Goal: Information Seeking & Learning: Learn about a topic

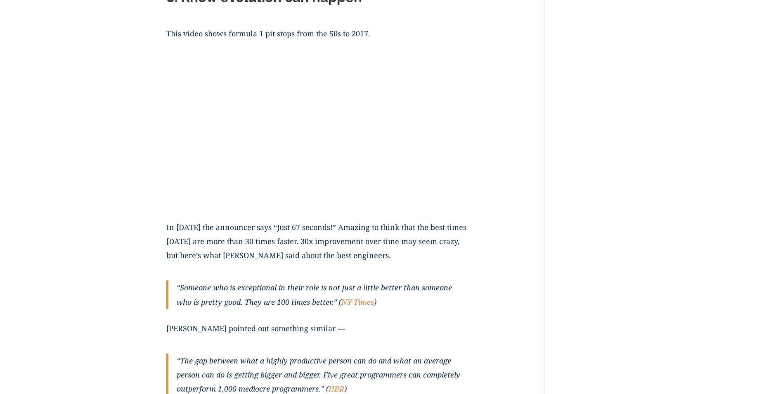
scroll to position [2180, 0]
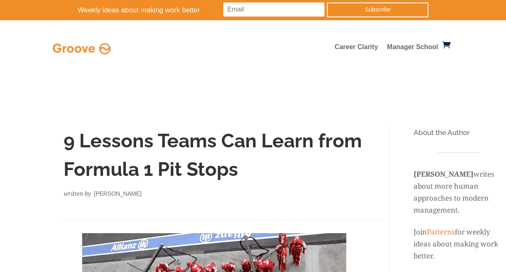
click at [183, 190] on div "written by Ryan Seamons" at bounding box center [214, 194] width 301 height 12
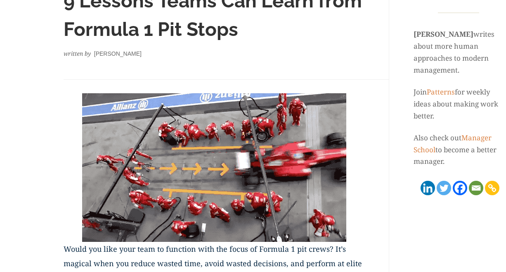
scroll to position [124, 0]
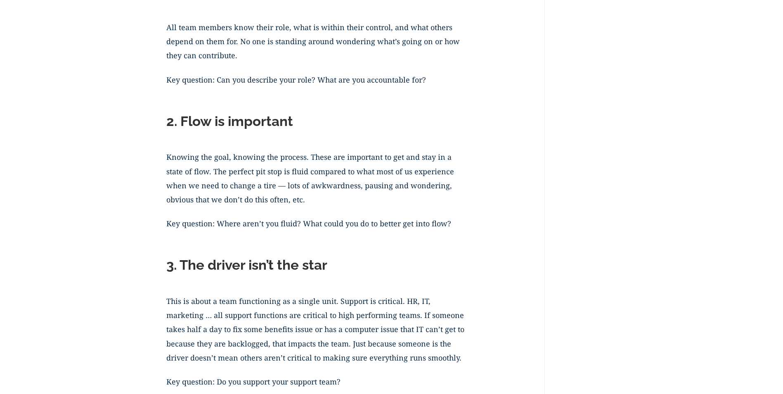
scroll to position [784, 0]
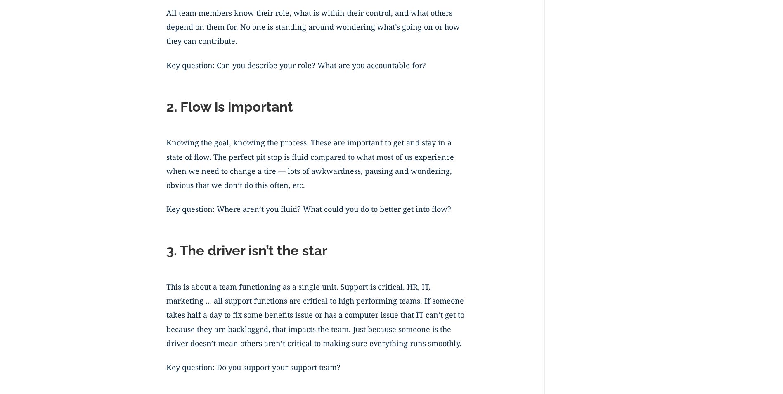
drag, startPoint x: 497, startPoint y: 212, endPoint x: 509, endPoint y: 214, distance: 12.1
click at [386, 217] on p "Key question: Where aren’t you fluid? What could you do to better get into flow?" at bounding box center [316, 214] width 301 height 24
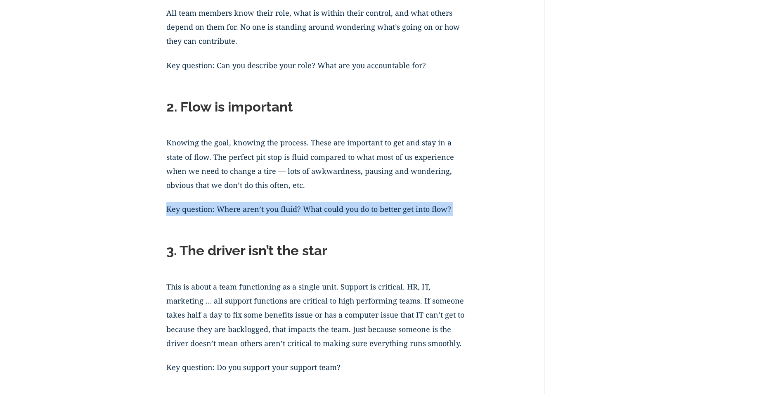
click at [386, 217] on p "Key question: Where aren’t you fluid? What could you do to better get into flow?" at bounding box center [316, 214] width 301 height 24
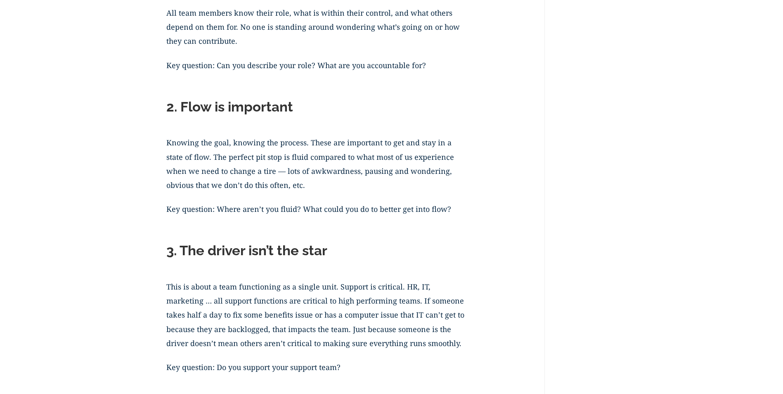
drag, startPoint x: 386, startPoint y: 217, endPoint x: 460, endPoint y: 248, distance: 79.7
click at [459, 248] on h2 "3. The driver isn’t the star" at bounding box center [316, 252] width 301 height 21
click at [336, 212] on p "Key question: Where aren’t you fluid? What could you do to better get into flow?" at bounding box center [316, 214] width 301 height 24
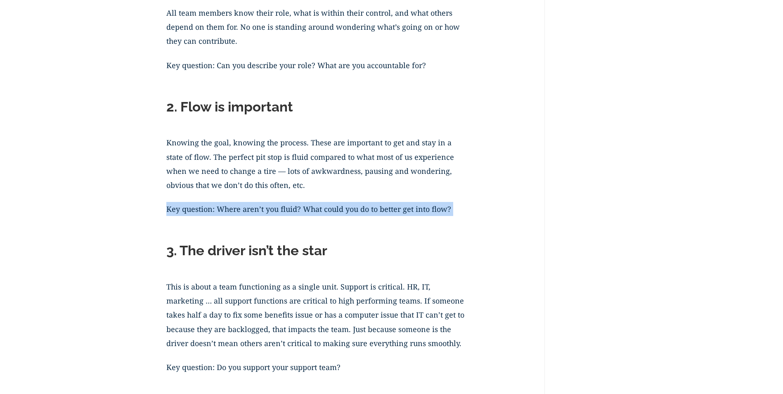
drag, startPoint x: 336, startPoint y: 212, endPoint x: 348, endPoint y: 219, distance: 14.6
click at [348, 219] on p "Key question: Where aren’t you fluid? What could you do to better get into flow?" at bounding box center [316, 214] width 301 height 24
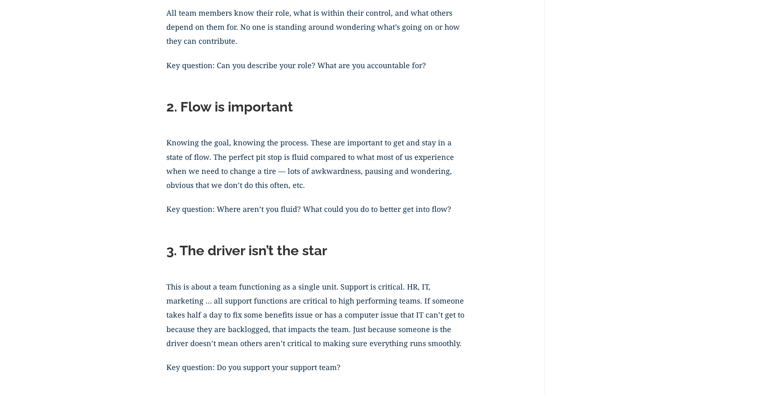
drag, startPoint x: 348, startPoint y: 219, endPoint x: 450, endPoint y: 248, distance: 106.2
click at [450, 248] on h2 "3. The driver isn’t the star" at bounding box center [316, 252] width 301 height 21
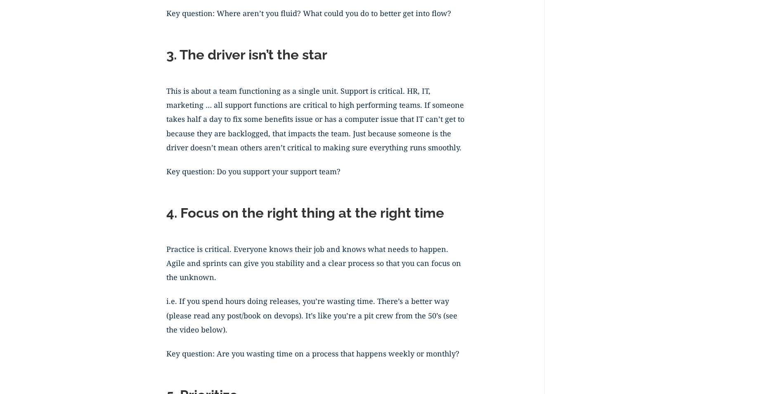
scroll to position [908, 0]
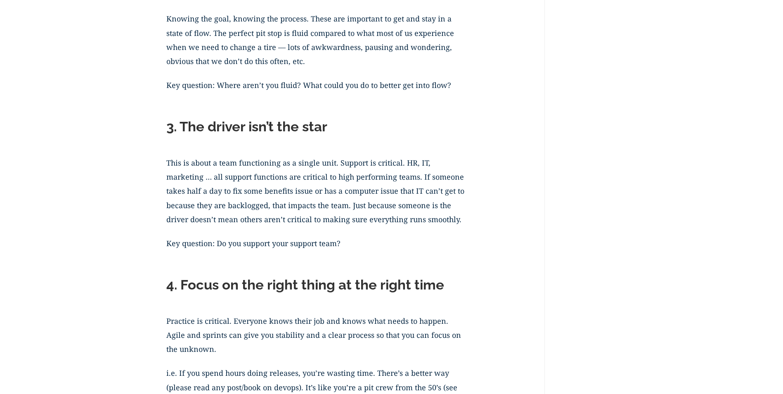
click at [314, 238] on p "Key question: Do you support your support team?" at bounding box center [316, 248] width 301 height 24
drag, startPoint x: 314, startPoint y: 238, endPoint x: 339, endPoint y: 253, distance: 29.2
click at [339, 253] on p "Key question: Do you support your support team?" at bounding box center [316, 248] width 301 height 24
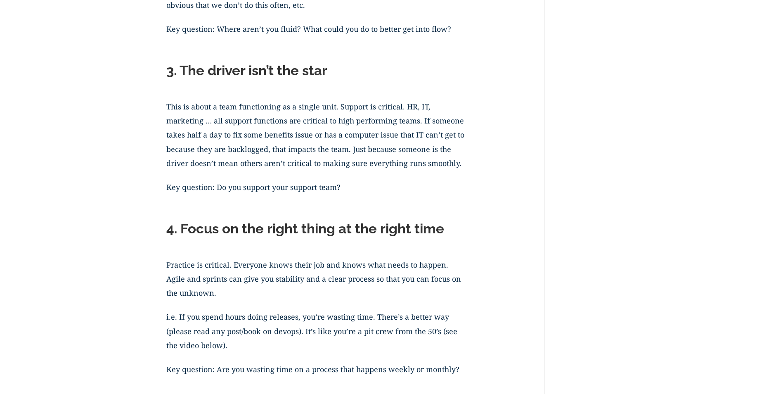
scroll to position [1032, 0]
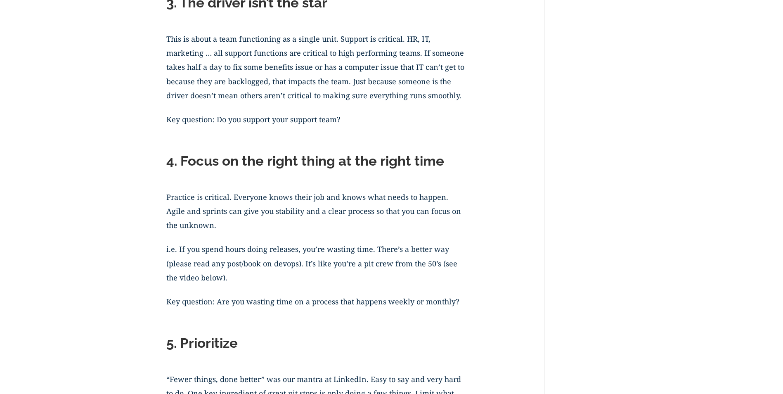
click at [362, 235] on p "Practice is critical. Everyone knows their job and knows what needs to happen. …" at bounding box center [316, 216] width 301 height 52
click at [284, 165] on h2 "4. Focus on the right thing at the right time" at bounding box center [316, 163] width 301 height 21
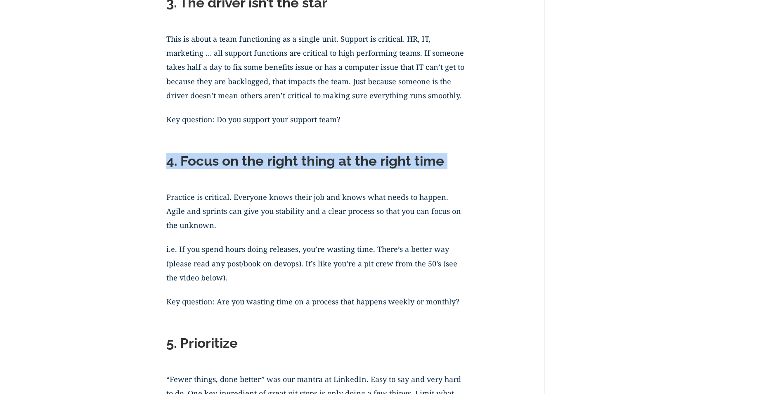
click at [284, 165] on h2 "4. Focus on the right thing at the right time" at bounding box center [316, 163] width 301 height 21
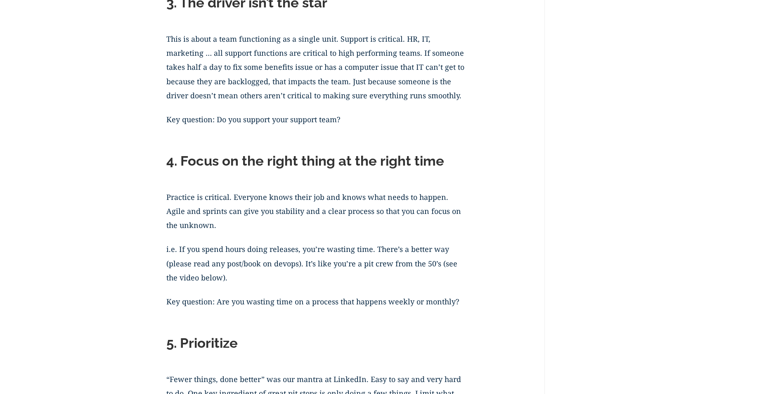
drag, startPoint x: 284, startPoint y: 165, endPoint x: 373, endPoint y: 217, distance: 103.0
click at [373, 217] on p "Practice is critical. Everyone knows their job and knows what needs to happen. …" at bounding box center [316, 216] width 301 height 52
click at [354, 208] on p "Practice is critical. Everyone knows their job and knows what needs to happen. …" at bounding box center [316, 216] width 301 height 52
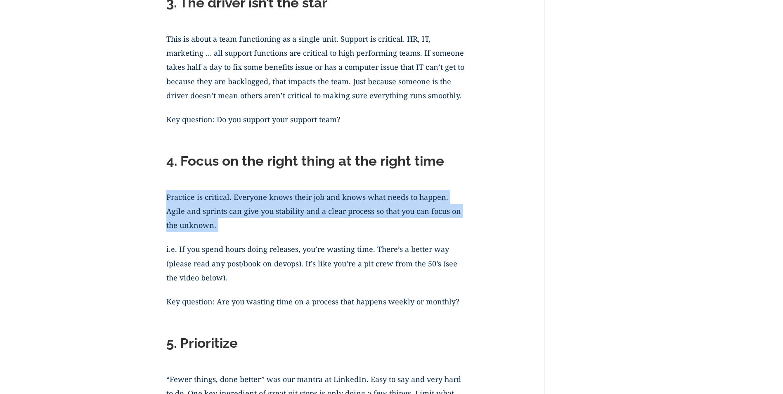
click at [354, 208] on p "Practice is critical. Everyone knows their job and knows what needs to happen. …" at bounding box center [316, 216] width 301 height 52
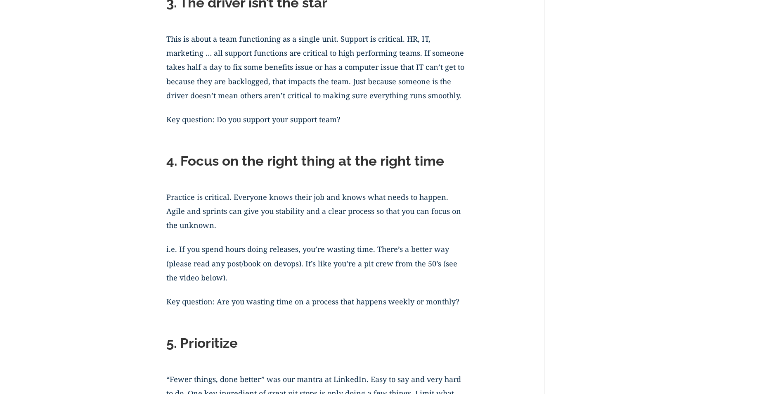
drag, startPoint x: 354, startPoint y: 208, endPoint x: 440, endPoint y: 271, distance: 106.3
click at [440, 271] on p "i.e. If you spend hours doing releases, you’re wasting time. There’s a better w…" at bounding box center [316, 268] width 301 height 52
drag, startPoint x: 440, startPoint y: 271, endPoint x: 371, endPoint y: 217, distance: 88.2
click at [352, 208] on p "Practice is critical. Everyone knows their job and knows what needs to happen. …" at bounding box center [316, 216] width 301 height 52
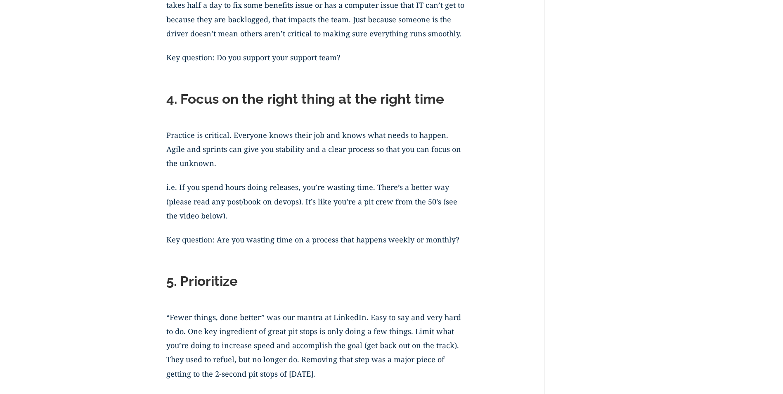
scroll to position [1156, 0]
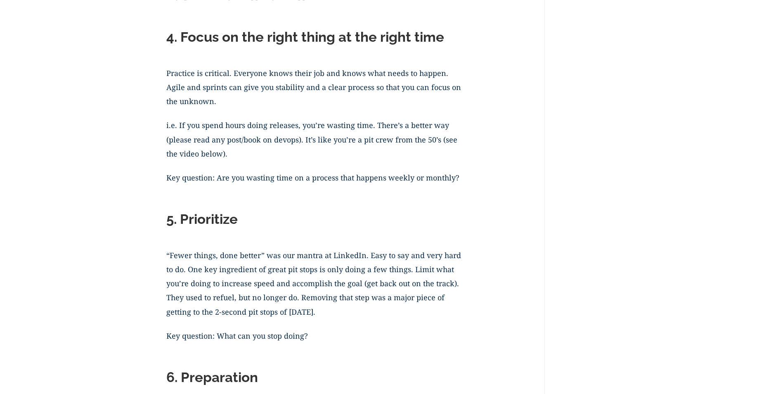
click at [314, 136] on p "i.e. If you spend hours doing releases, you’re wasting time. There’s a better w…" at bounding box center [316, 144] width 301 height 52
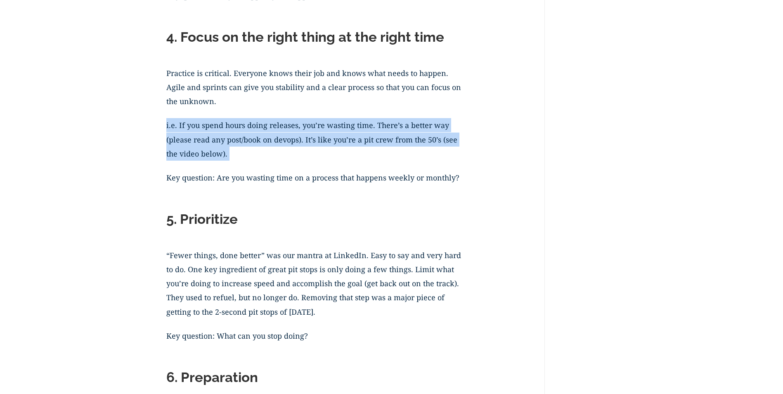
click at [314, 136] on p "i.e. If you spend hours doing releases, you’re wasting time. There’s a better w…" at bounding box center [316, 144] width 301 height 52
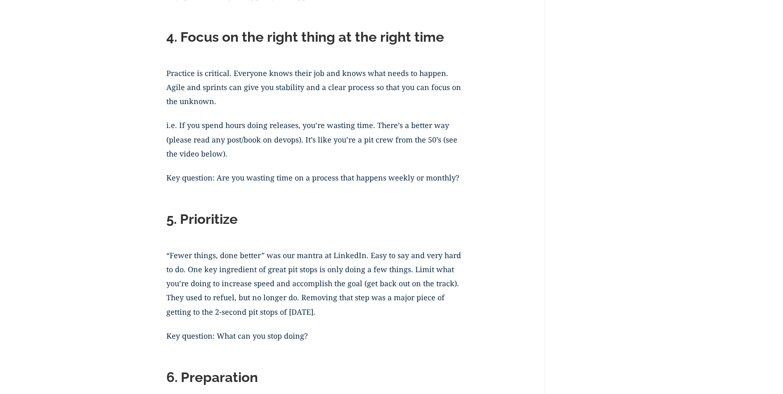
drag, startPoint x: 314, startPoint y: 136, endPoint x: 334, endPoint y: 185, distance: 53.3
click at [368, 189] on p "Key question: Are you wasting time on a process that happens weekly or monthly?" at bounding box center [316, 182] width 301 height 24
click at [317, 185] on p "Key question: Are you wasting time on a process that happens weekly or monthly?" at bounding box center [316, 182] width 301 height 24
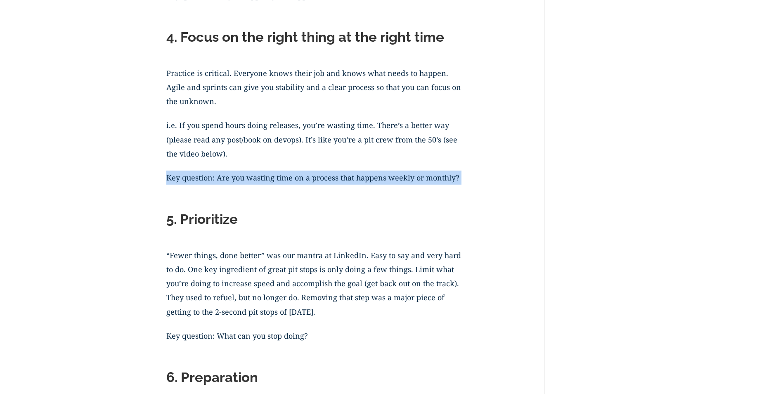
click at [317, 185] on p "Key question: Are you wasting time on a process that happens weekly or monthly?" at bounding box center [316, 182] width 301 height 24
click at [314, 186] on p "Key question: Are you wasting time on a process that happens weekly or monthly?" at bounding box center [316, 182] width 301 height 24
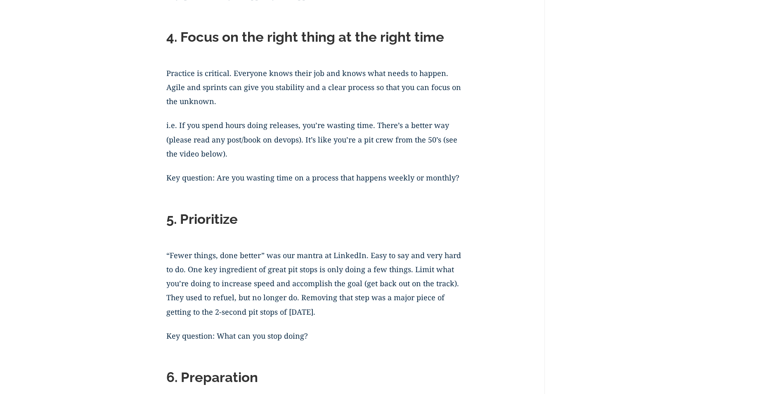
click at [230, 140] on p "i.e. If you spend hours doing releases, you’re wasting time. There’s a better w…" at bounding box center [316, 144] width 301 height 52
drag, startPoint x: 230, startPoint y: 140, endPoint x: 338, endPoint y: 173, distance: 113.4
click at [338, 160] on p "i.e. If you spend hours doing releases, you’re wasting time. There’s a better w…" at bounding box center [316, 144] width 301 height 52
click at [318, 175] on p "Key question: Are you wasting time on a process that happens weekly or monthly?" at bounding box center [316, 182] width 301 height 24
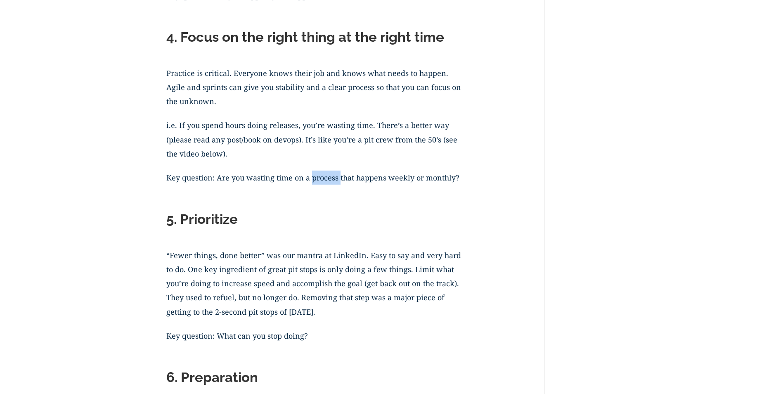
click at [318, 175] on p "Key question: Are you wasting time on a process that happens weekly or monthly?" at bounding box center [316, 182] width 301 height 24
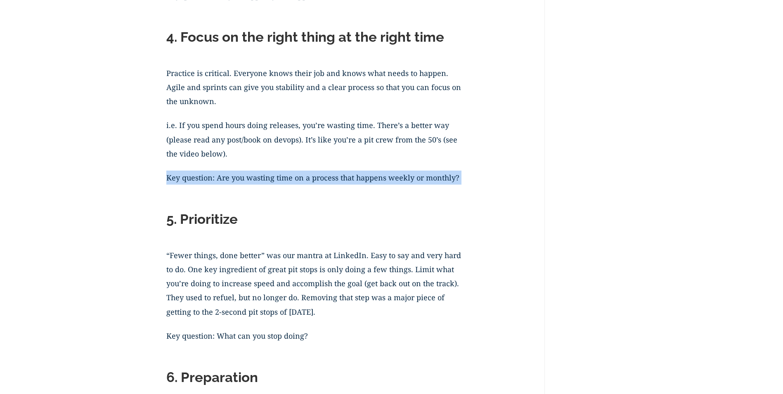
click at [321, 175] on p "Key question: Are you wasting time on a process that happens weekly or monthly?" at bounding box center [316, 182] width 301 height 24
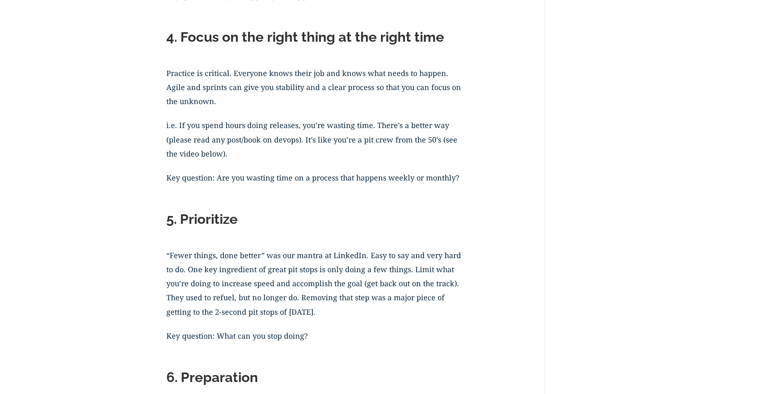
drag, startPoint x: 321, startPoint y: 175, endPoint x: 564, endPoint y: 207, distance: 245.2
click at [282, 179] on p "Key question: Are you wasting time on a process that happens weekly or monthly?" at bounding box center [316, 182] width 301 height 24
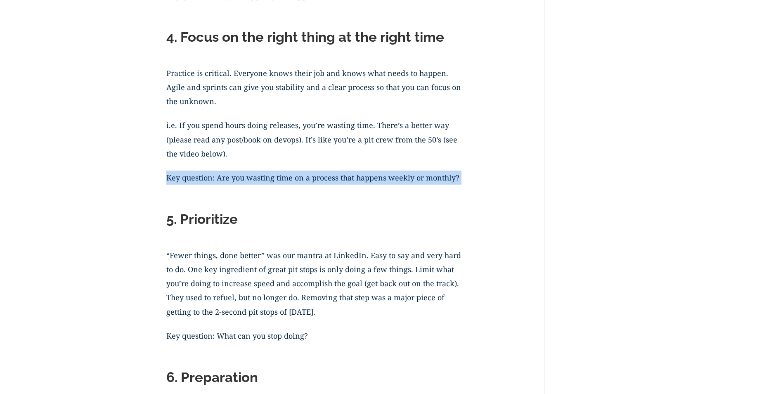
click at [282, 179] on p "Key question: Are you wasting time on a process that happens weekly or monthly?" at bounding box center [316, 182] width 301 height 24
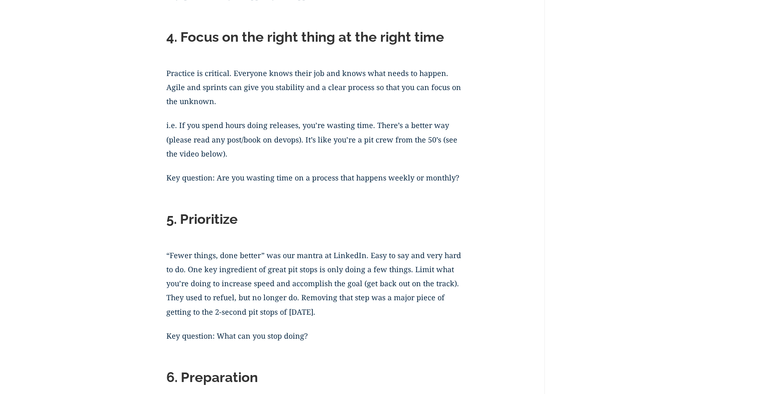
drag, startPoint x: 282, startPoint y: 179, endPoint x: 493, endPoint y: 213, distance: 214.0
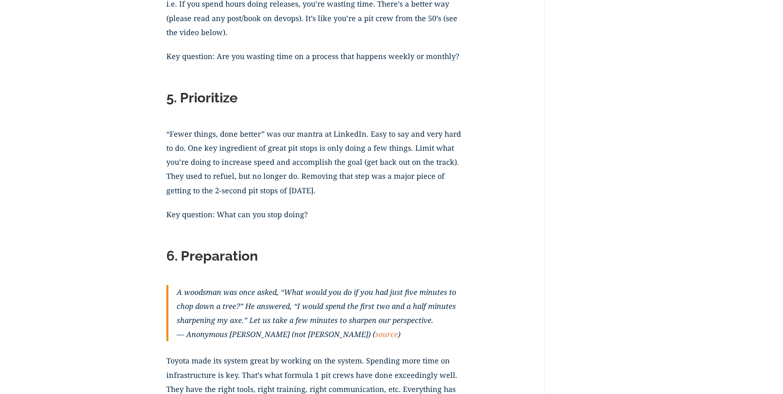
scroll to position [1321, 0]
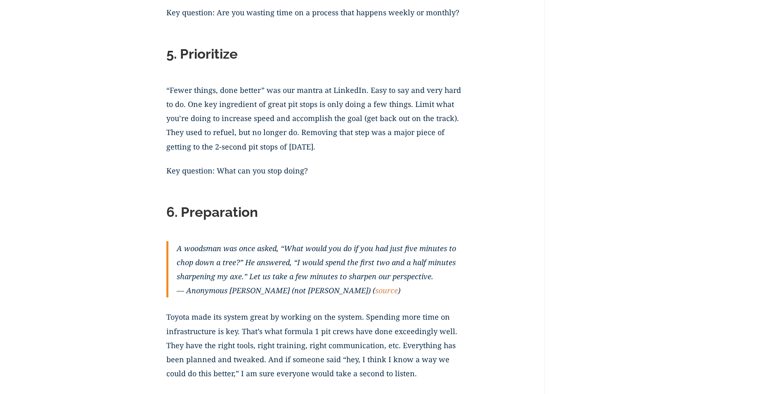
click at [324, 134] on p "“Fewer things, done better” was our mantra at LinkedIn. Easy to say and very ha…" at bounding box center [316, 123] width 301 height 80
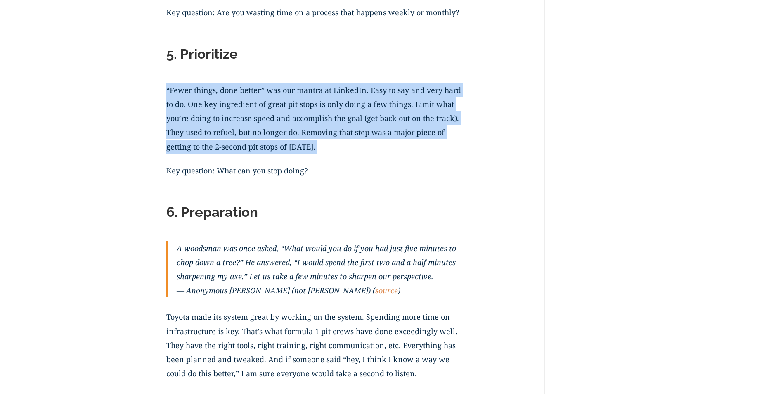
click at [324, 134] on p "“Fewer things, done better” was our mantra at LinkedIn. Easy to say and very ha…" at bounding box center [316, 123] width 301 height 80
drag, startPoint x: 324, startPoint y: 134, endPoint x: 378, endPoint y: 170, distance: 64.6
click at [373, 155] on p "“Fewer things, done better” was our mantra at LinkedIn. Easy to say and very ha…" at bounding box center [316, 123] width 301 height 80
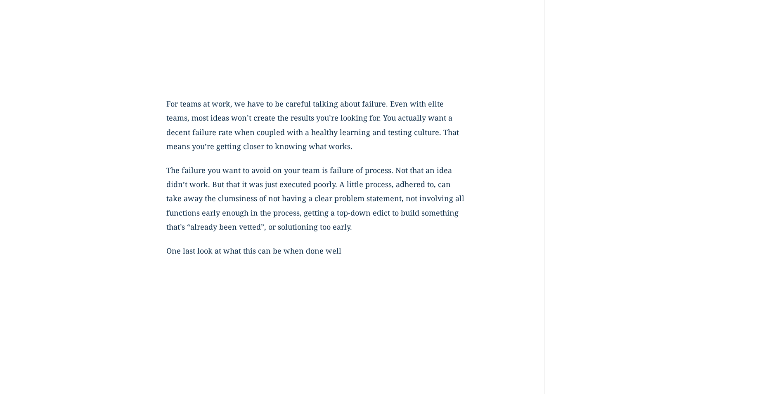
scroll to position [2971, 0]
click at [461, 186] on p "The failure you want to avoid on your team is failure of process. Not that an i…" at bounding box center [316, 203] width 301 height 80
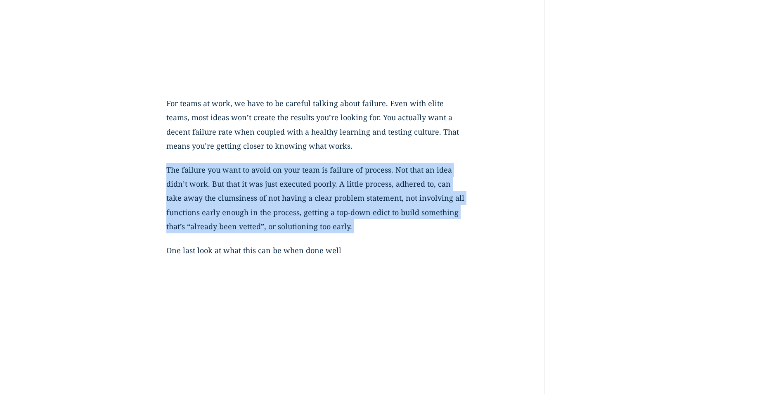
click at [461, 186] on p "The failure you want to avoid on your team is failure of process. Not that an i…" at bounding box center [316, 203] width 301 height 80
drag, startPoint x: 461, startPoint y: 186, endPoint x: 404, endPoint y: 226, distance: 70.2
click at [317, 205] on p "The failure you want to avoid on your team is failure of process. Not that an i…" at bounding box center [316, 203] width 301 height 80
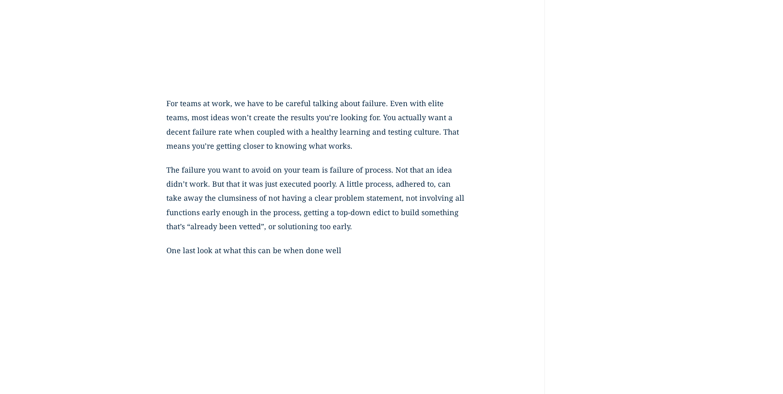
click at [421, 231] on p "The failure you want to avoid on your team is failure of process. Not that an i…" at bounding box center [316, 203] width 301 height 80
